Goal: Task Accomplishment & Management: Manage account settings

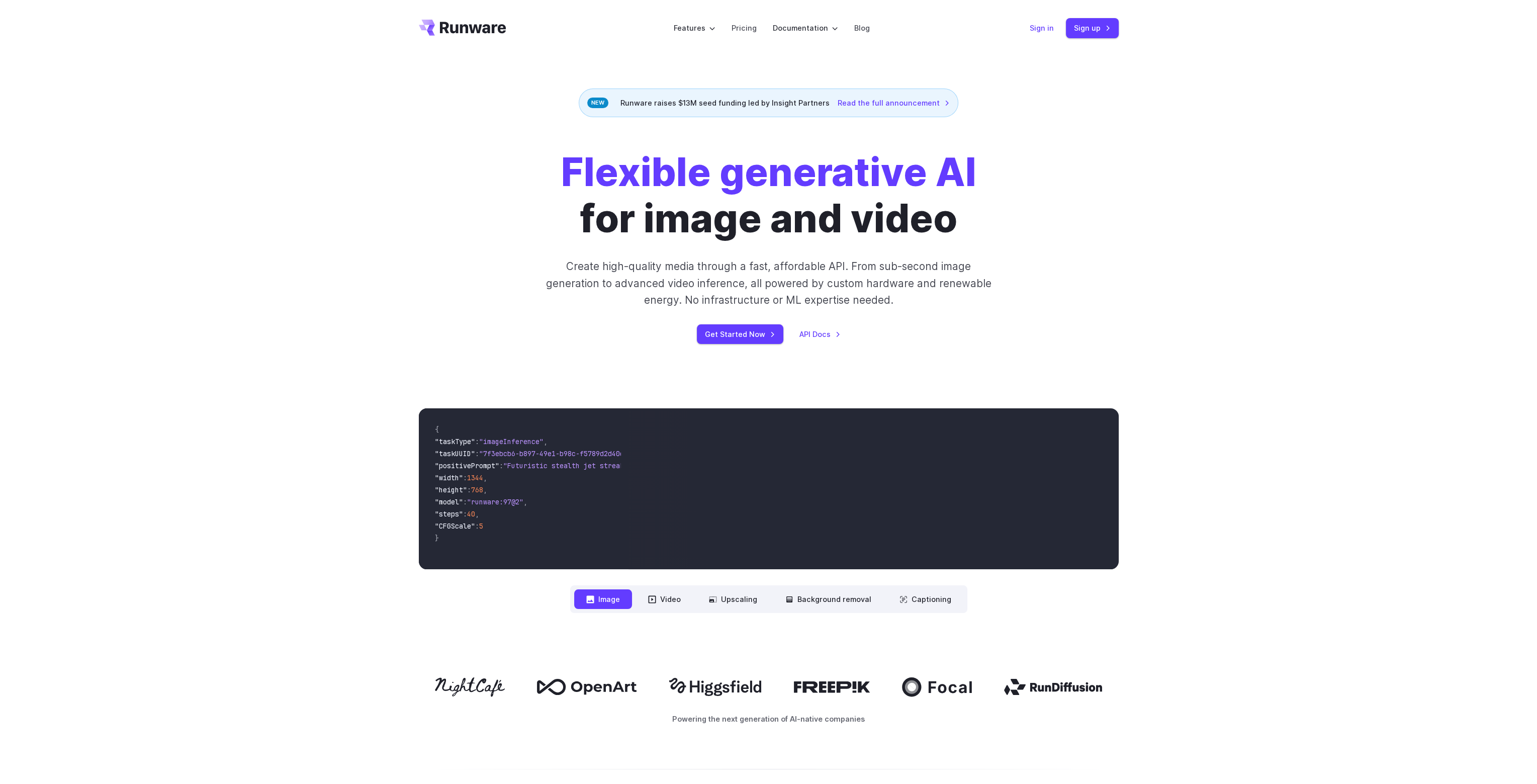
click at [1048, 30] on link "Sign in" at bounding box center [1042, 28] width 24 height 11
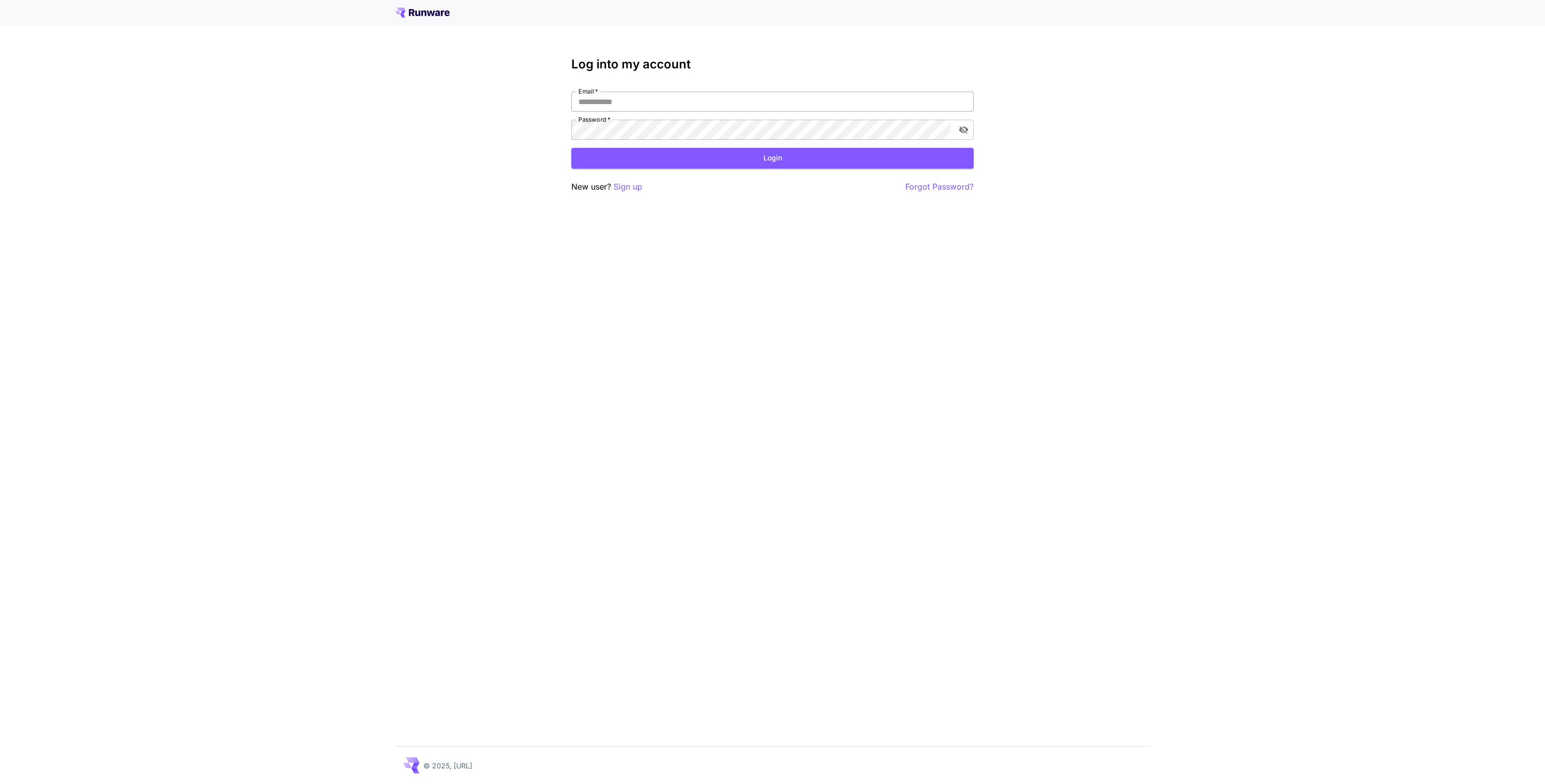
click at [618, 105] on input "Email   *" at bounding box center [772, 101] width 402 height 20
click at [652, 100] on input "Email   *" at bounding box center [772, 101] width 402 height 20
type input "**********"
click button "Login" at bounding box center [772, 158] width 402 height 20
click at [522, 126] on div "**********" at bounding box center [772, 392] width 1545 height 784
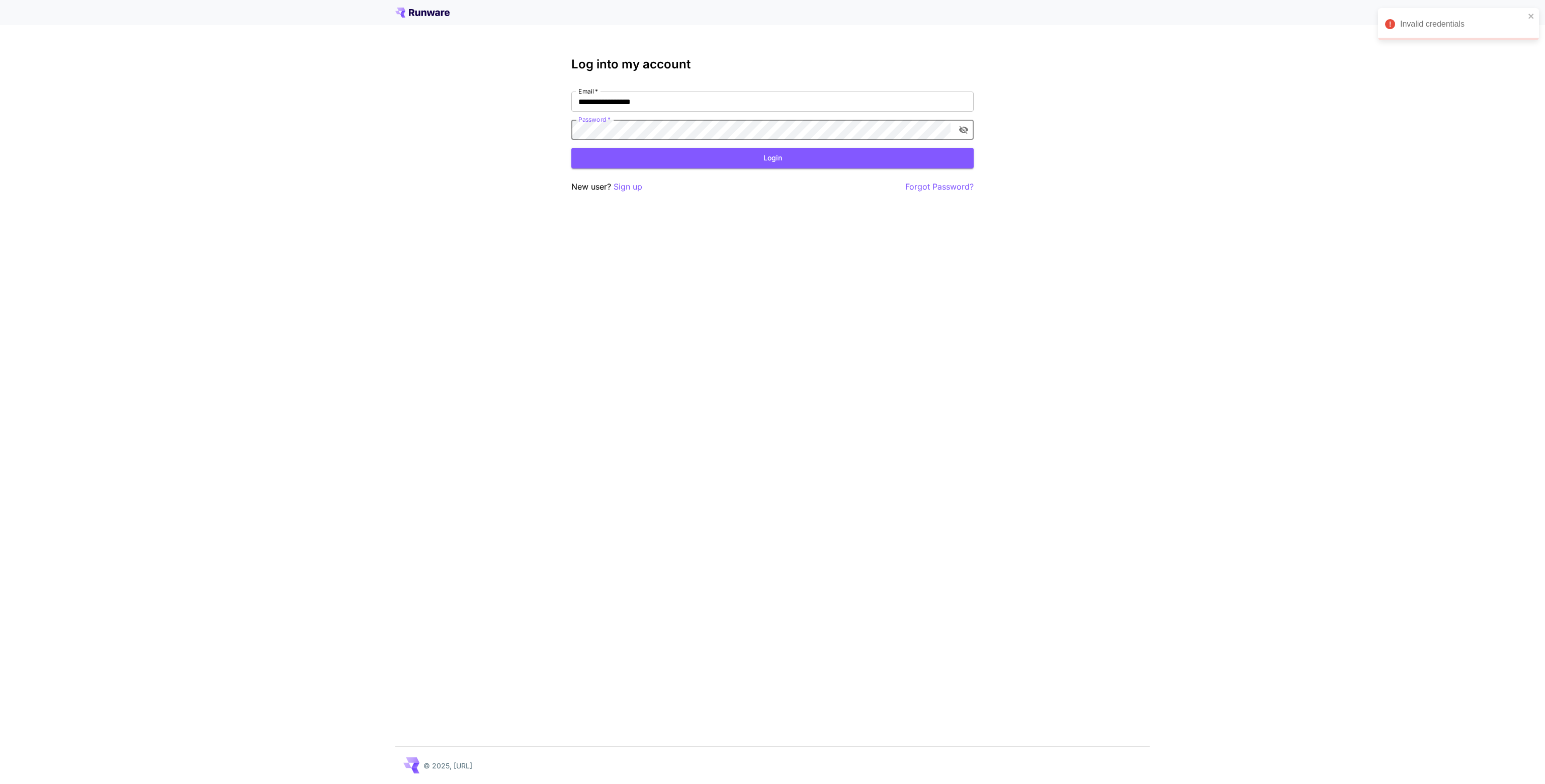
click button "Login" at bounding box center [772, 158] width 402 height 20
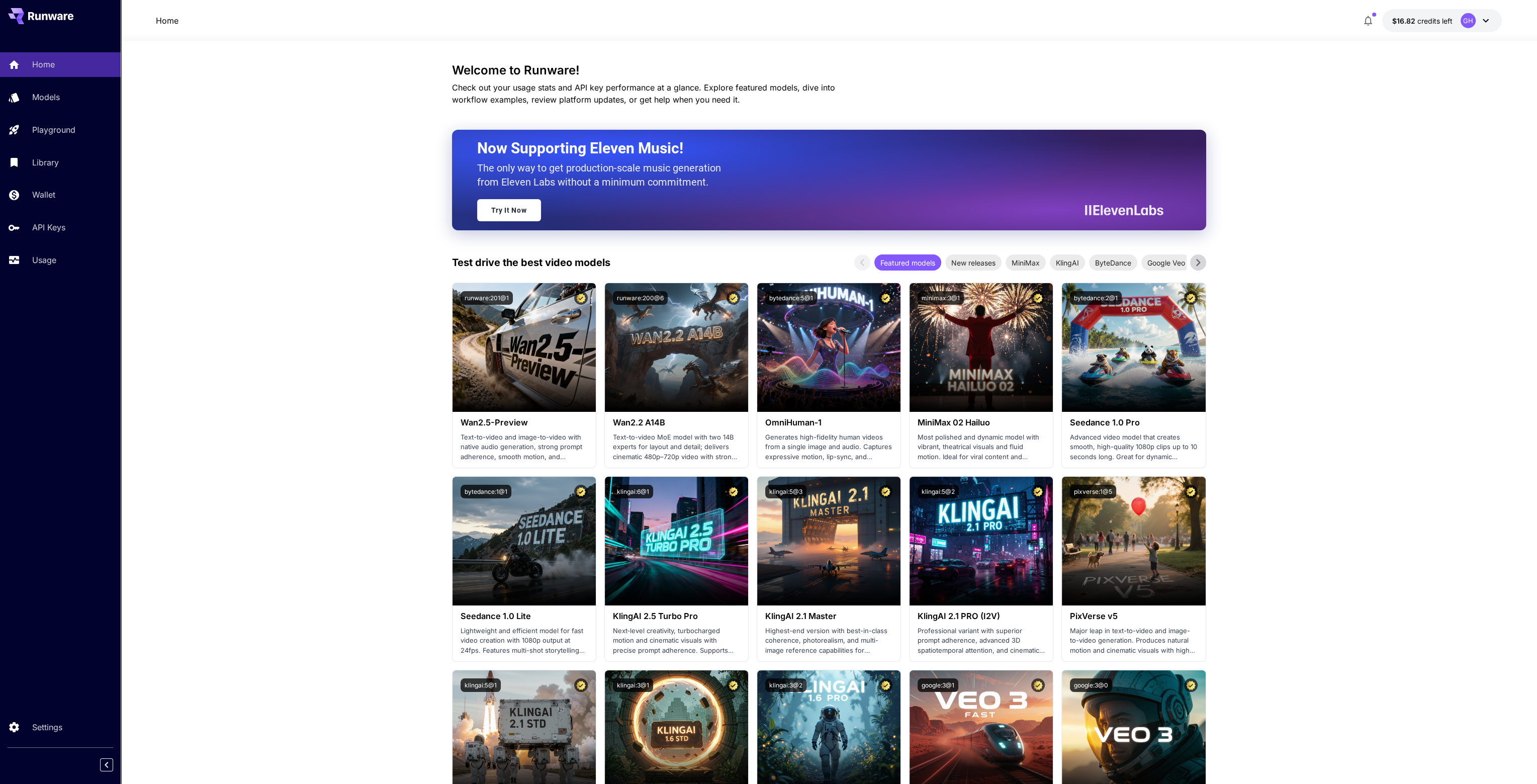
click at [1491, 22] on button "$16.82 credits left GH" at bounding box center [1442, 20] width 119 height 23
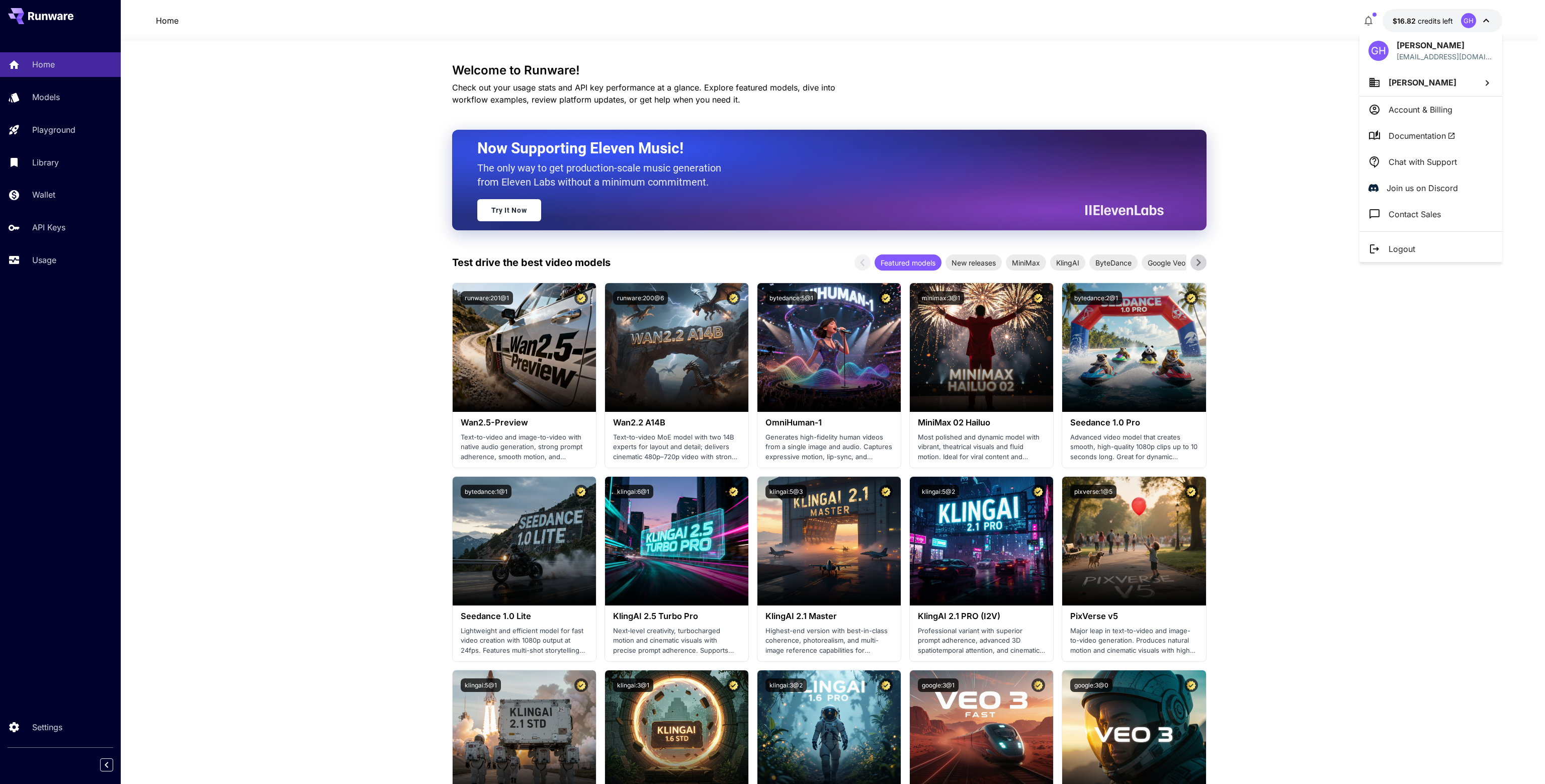
click at [1422, 112] on p "Account & Billing" at bounding box center [1420, 110] width 64 height 12
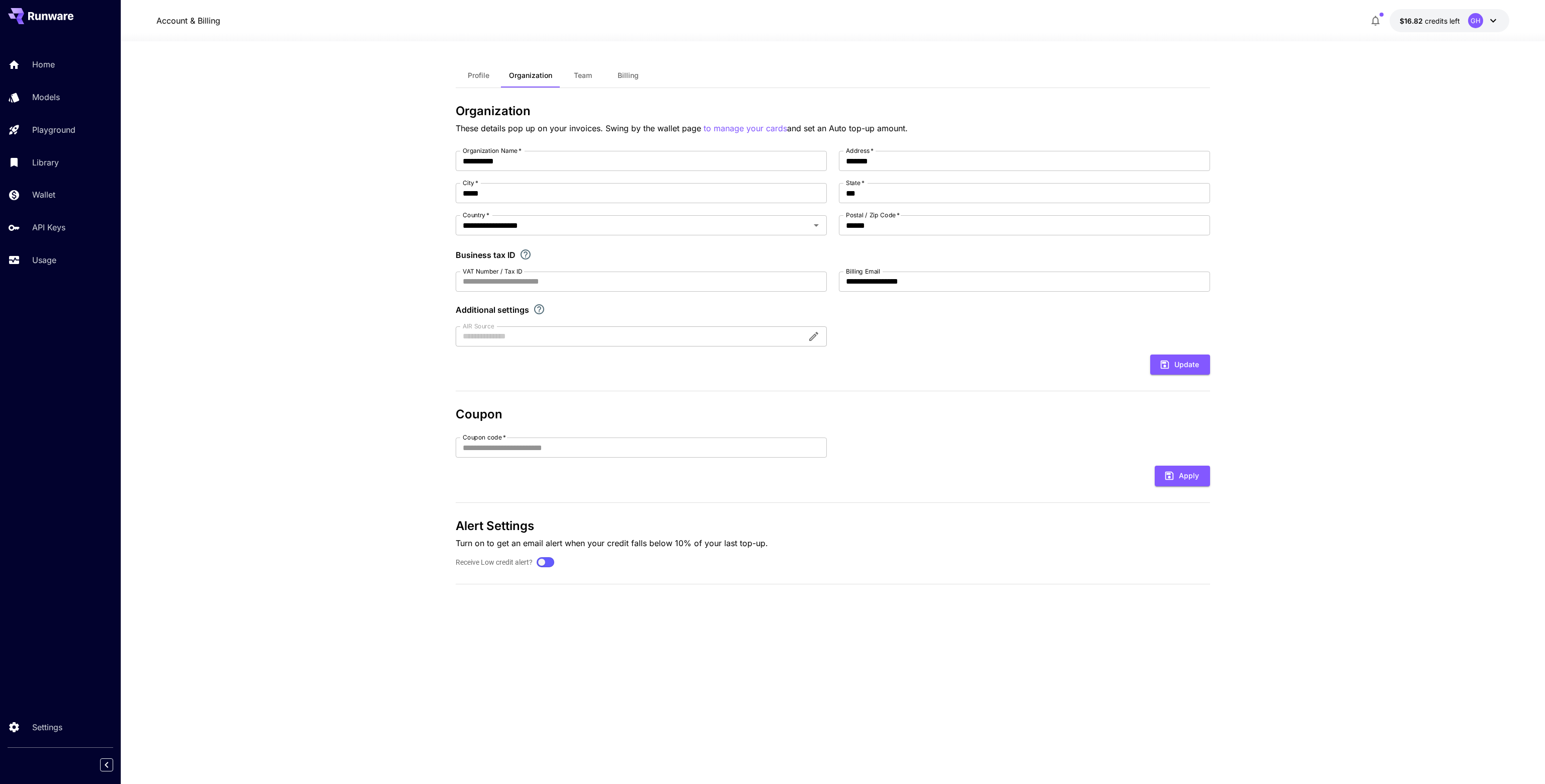
click at [644, 76] on button "Billing" at bounding box center [627, 76] width 45 height 24
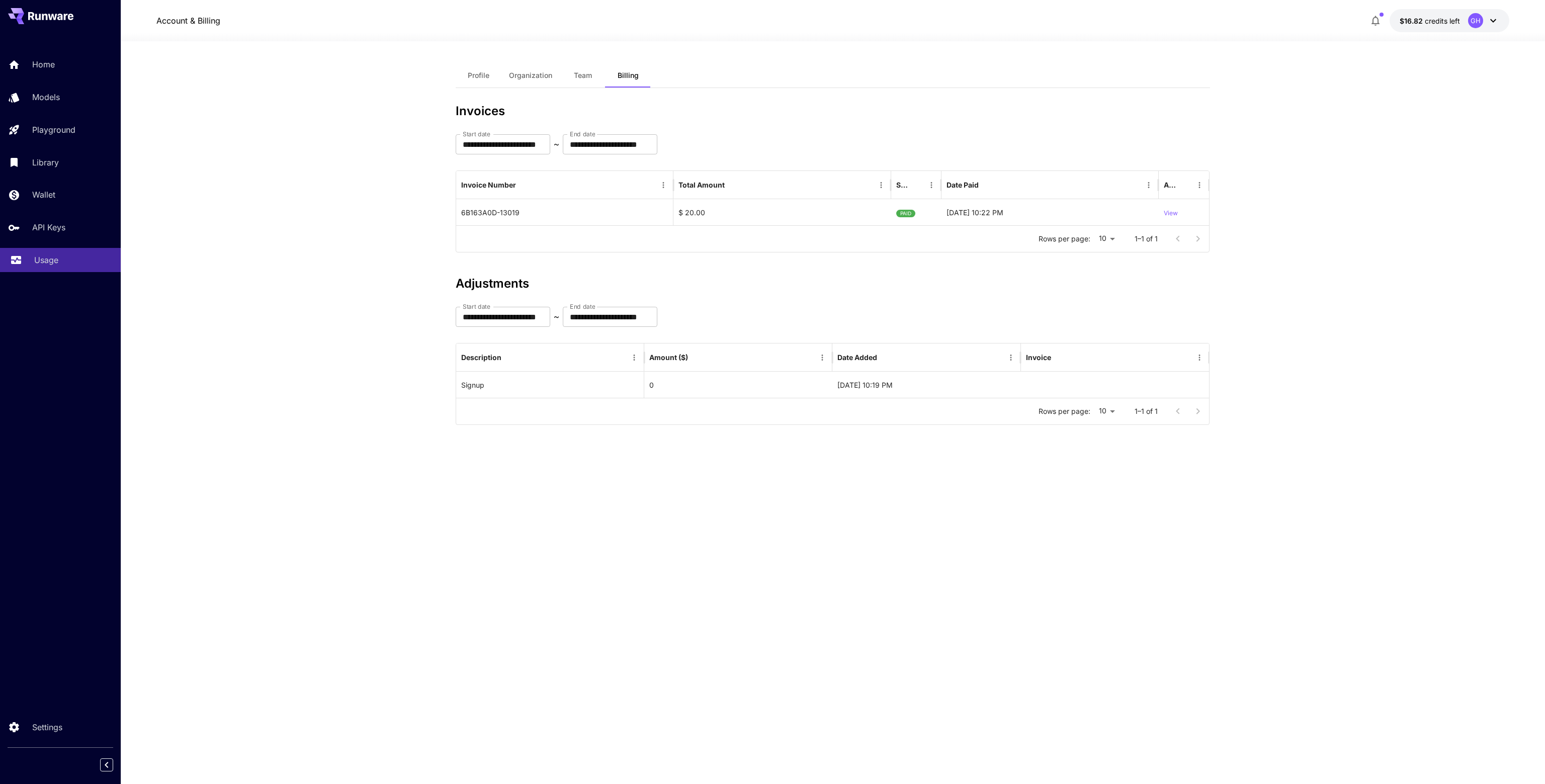
click at [35, 266] on p "Usage" at bounding box center [46, 260] width 24 height 12
